Goal: Find specific page/section: Find specific page/section

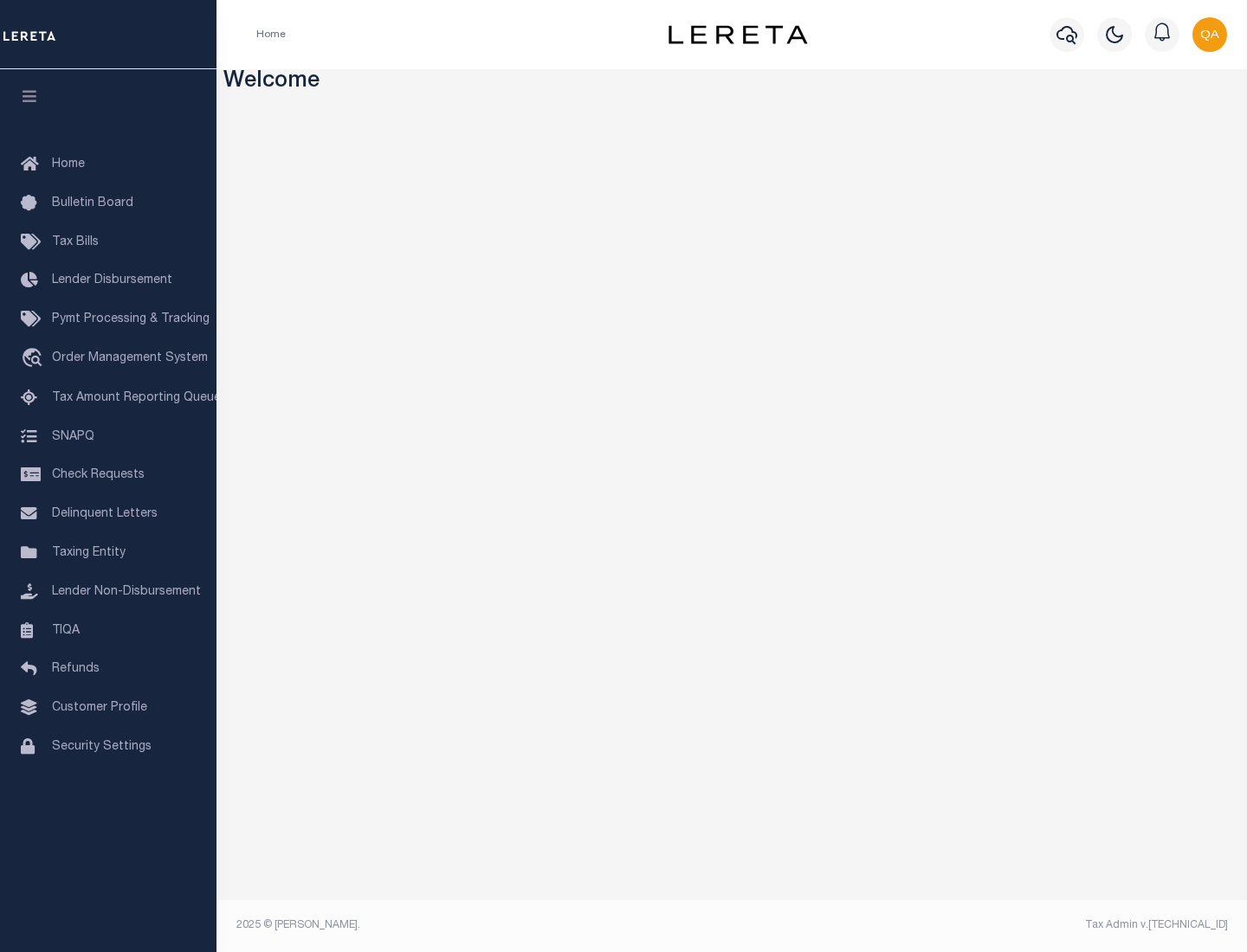
click at [108, 475] on span "Check Requests" at bounding box center [99, 475] width 93 height 13
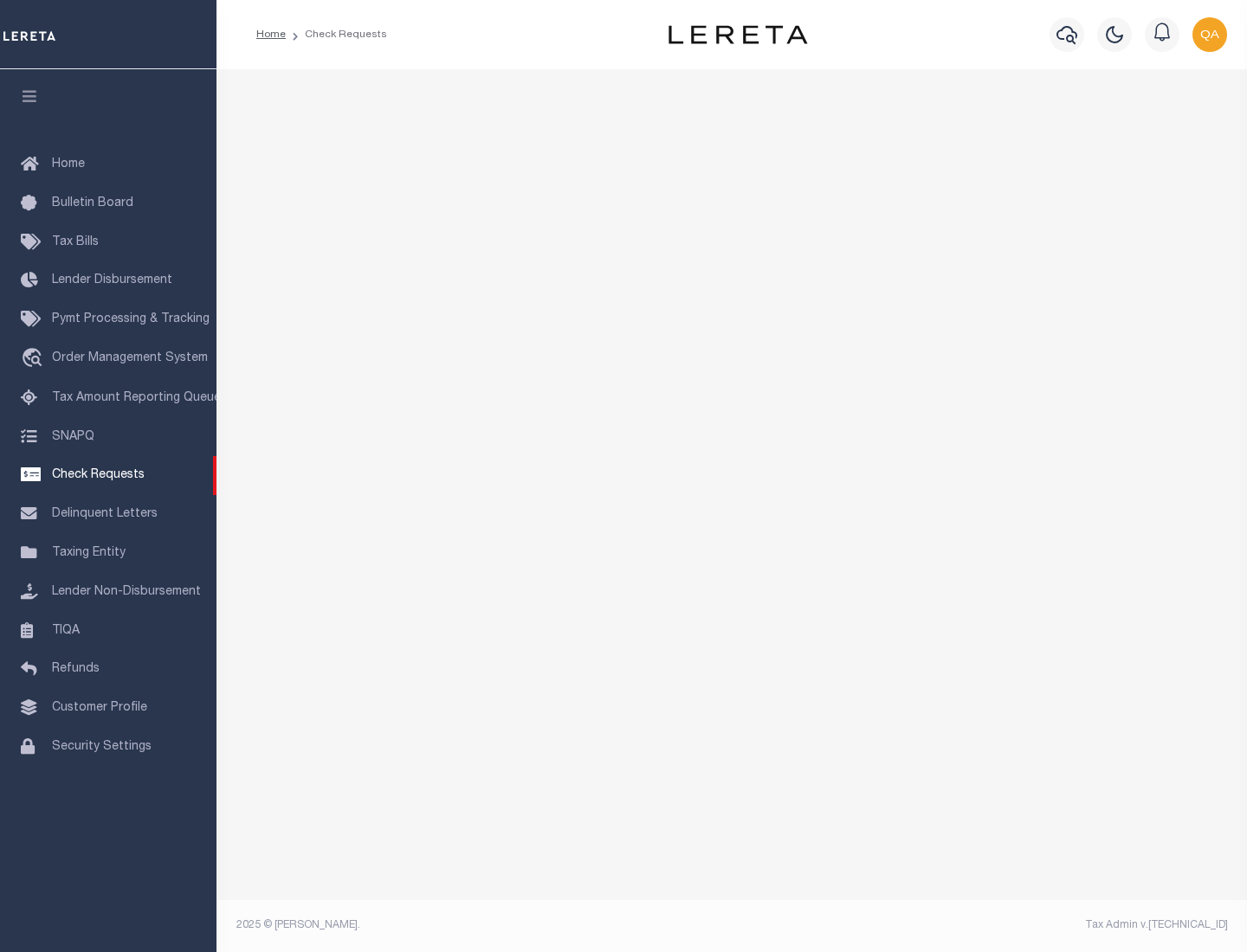
select select "50"
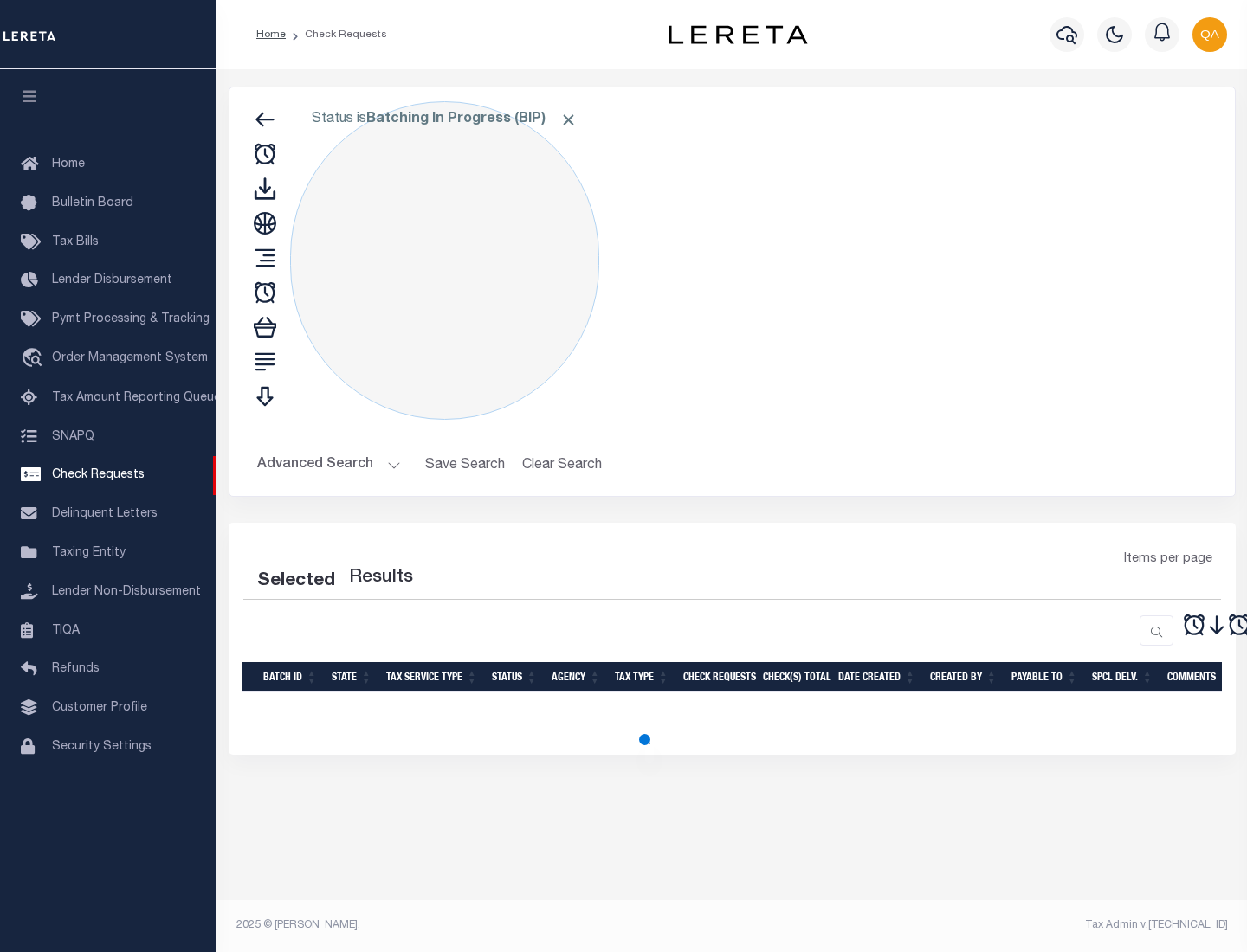
select select "50"
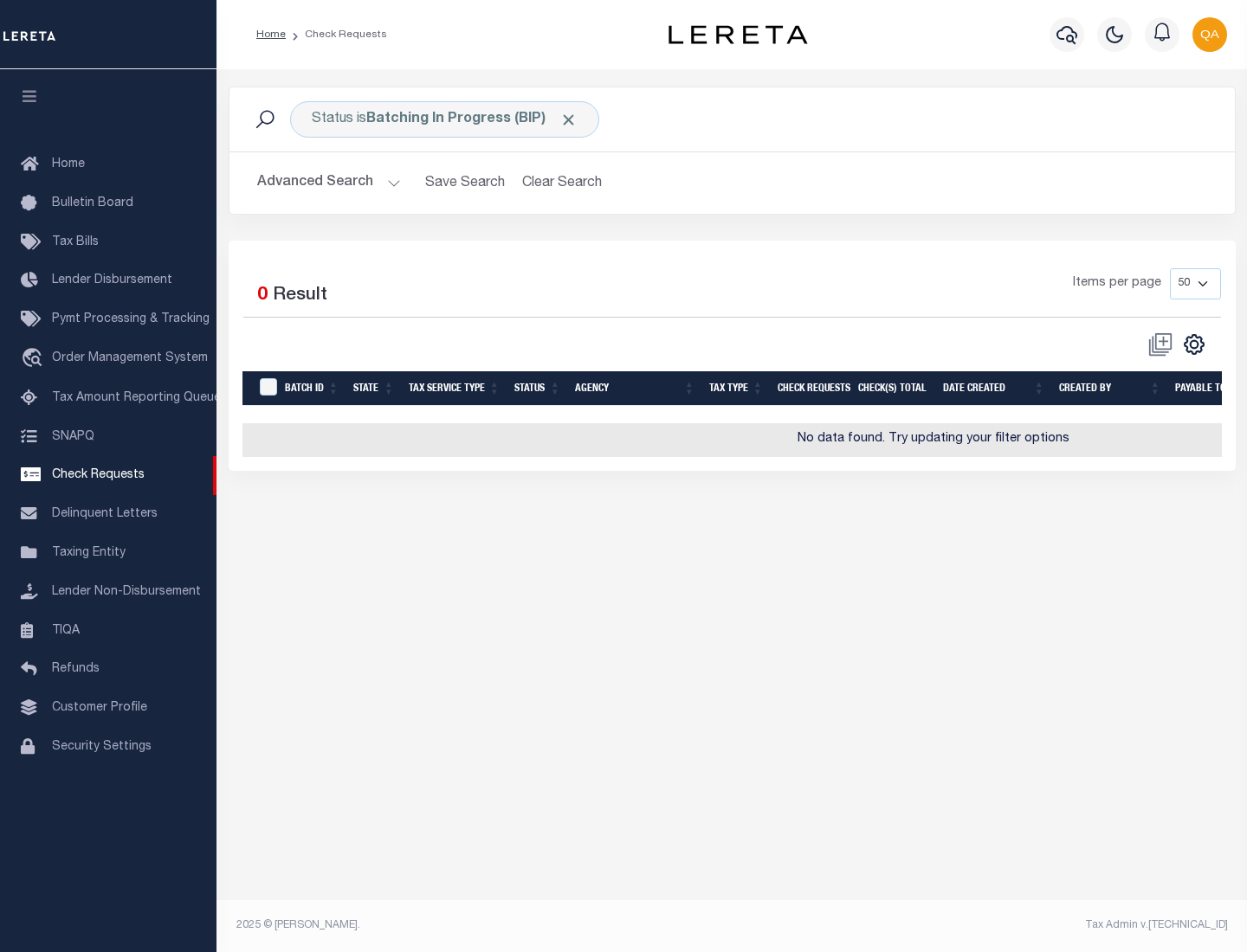
click at [569, 120] on span "Click to Remove" at bounding box center [568, 120] width 18 height 18
